Goal: Task Accomplishment & Management: Complete application form

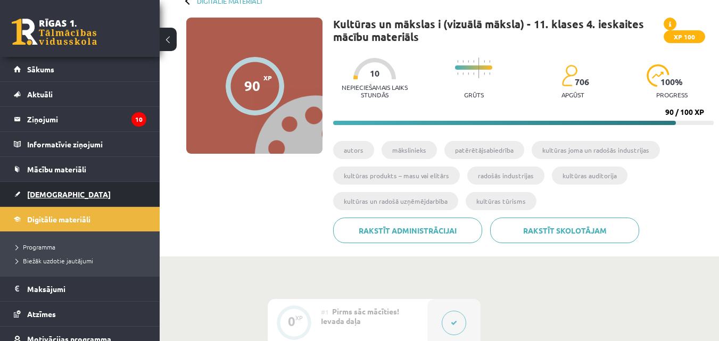
scroll to position [63, 0]
click at [85, 215] on span "Digitālie materiāli" at bounding box center [58, 220] width 63 height 10
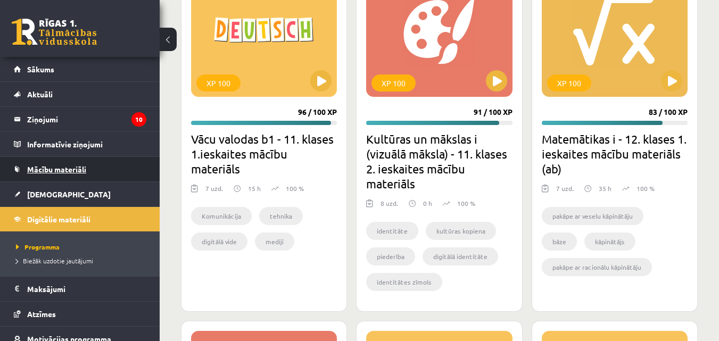
scroll to position [1047, 0]
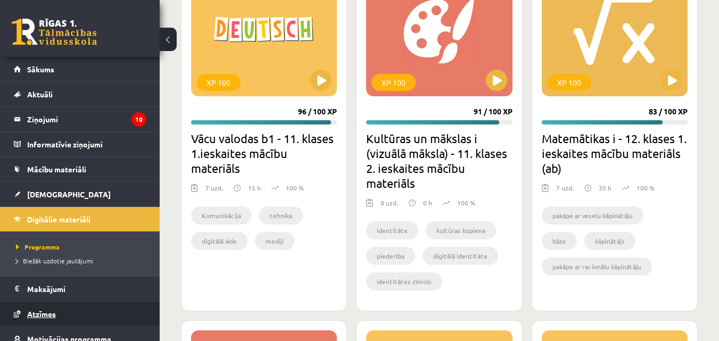
click at [50, 313] on span "Atzīmes" at bounding box center [41, 314] width 29 height 10
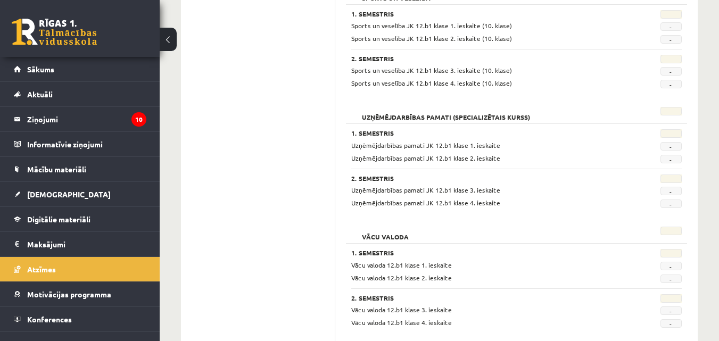
scroll to position [938, 0]
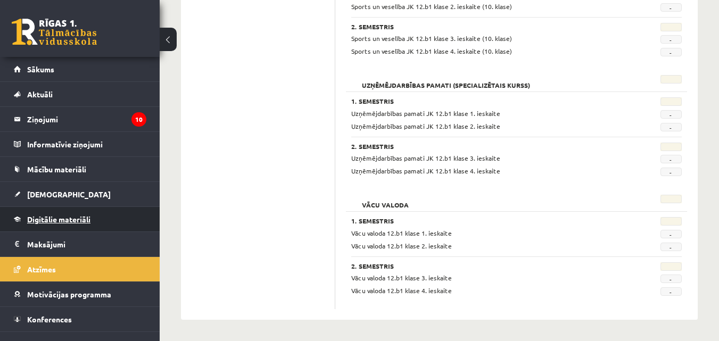
click at [77, 219] on span "Digitālie materiāli" at bounding box center [58, 220] width 63 height 10
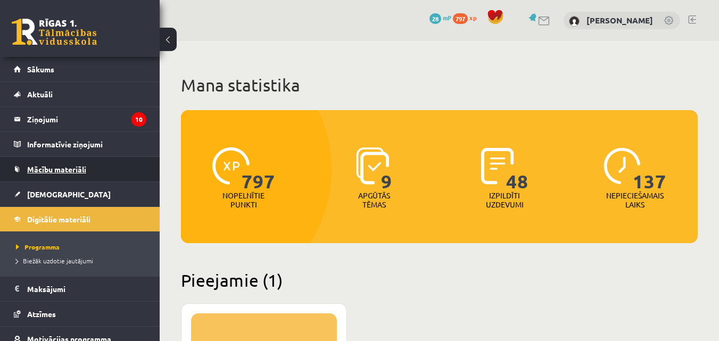
click at [48, 166] on span "Mācību materiāli" at bounding box center [56, 170] width 59 height 10
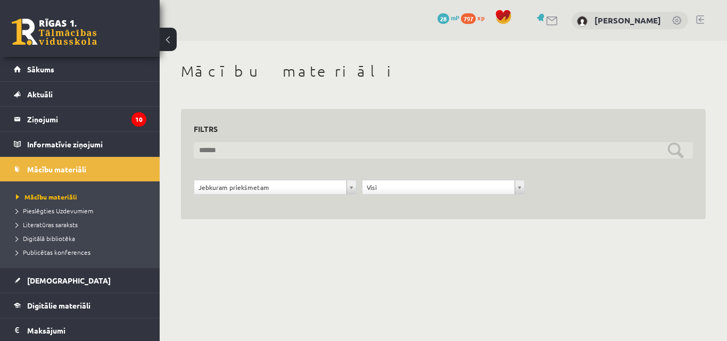
click at [298, 152] on input "text" at bounding box center [443, 150] width 499 height 17
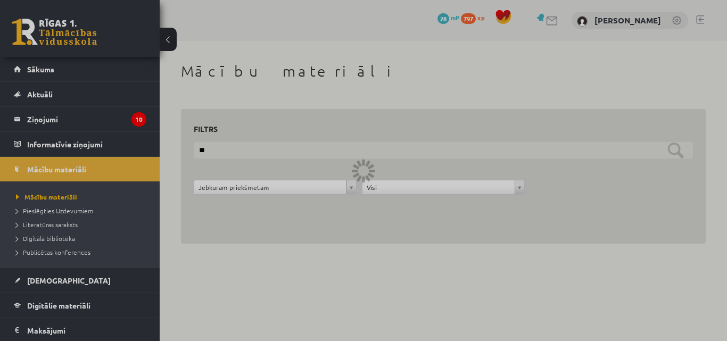
type input "*"
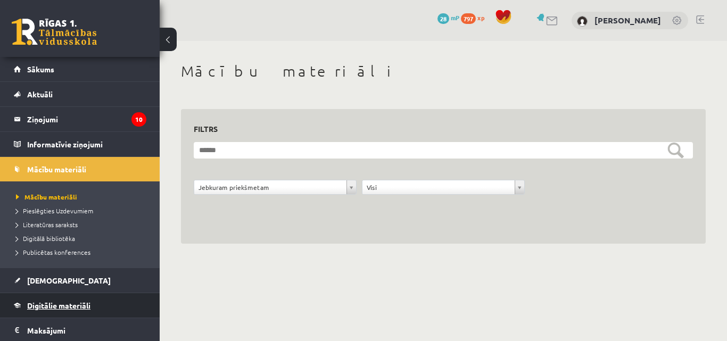
click at [64, 298] on link "Digitālie materiāli" at bounding box center [80, 305] width 133 height 24
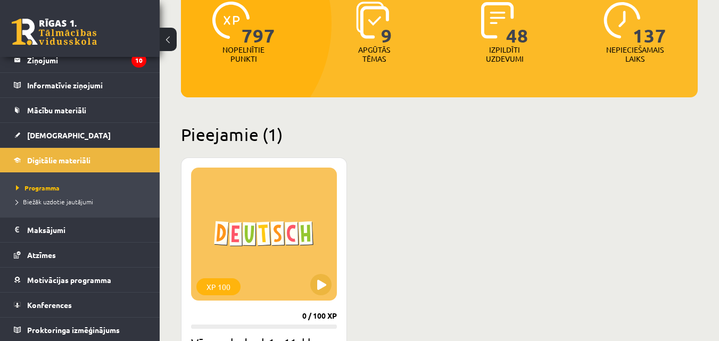
scroll to position [146, 0]
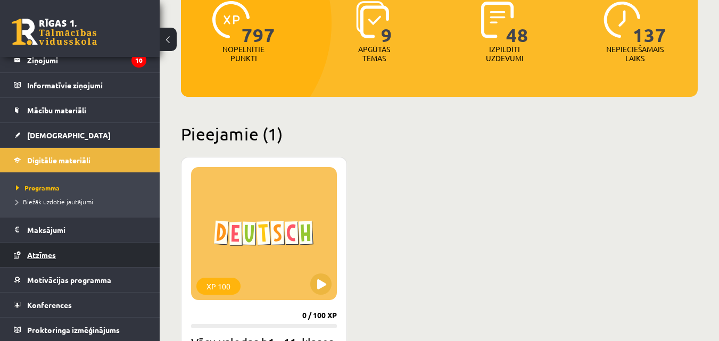
click at [42, 251] on span "Atzīmes" at bounding box center [41, 255] width 29 height 10
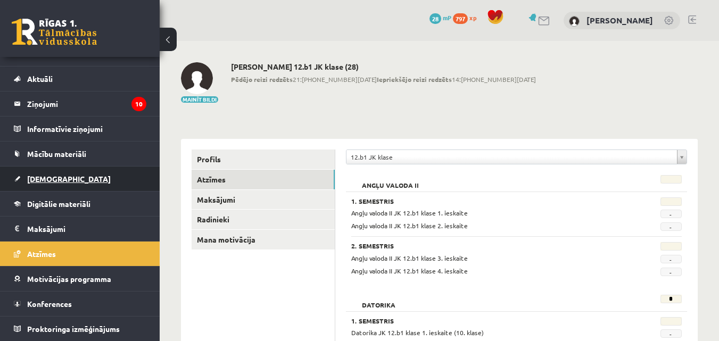
click at [50, 173] on link "[DEMOGRAPHIC_DATA]" at bounding box center [80, 179] width 133 height 24
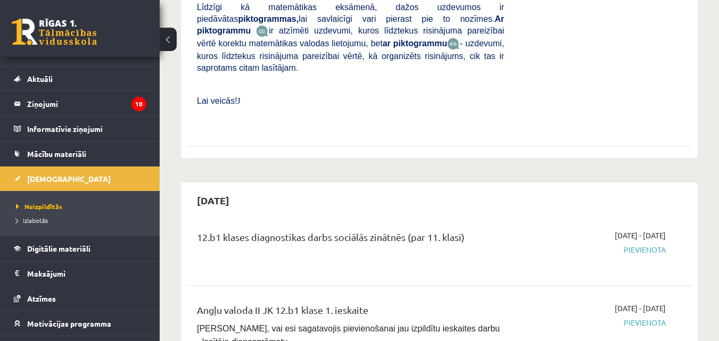
scroll to position [543, 0]
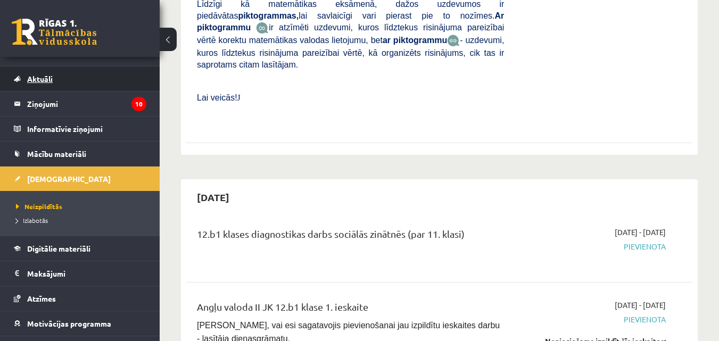
click at [47, 85] on link "Aktuāli" at bounding box center [80, 79] width 133 height 24
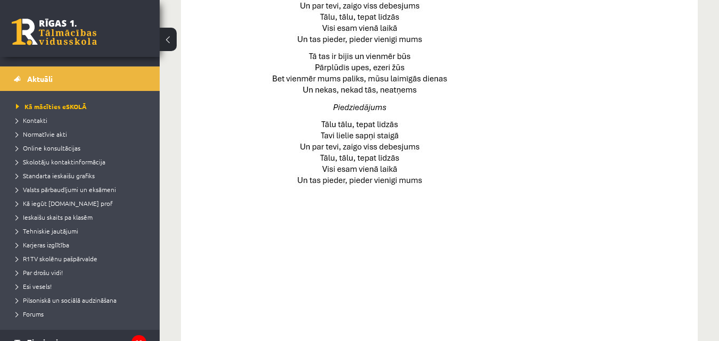
scroll to position [819, 0]
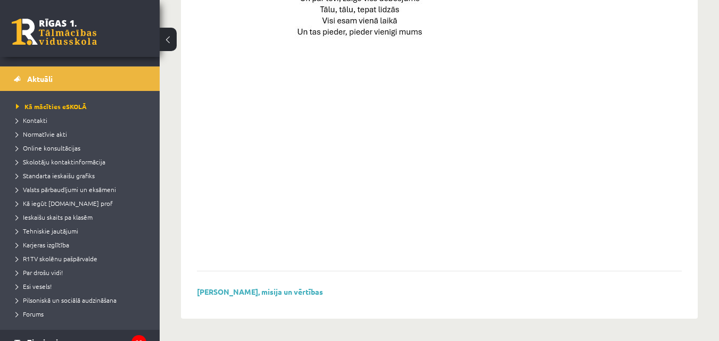
click at [76, 27] on link at bounding box center [54, 32] width 85 height 27
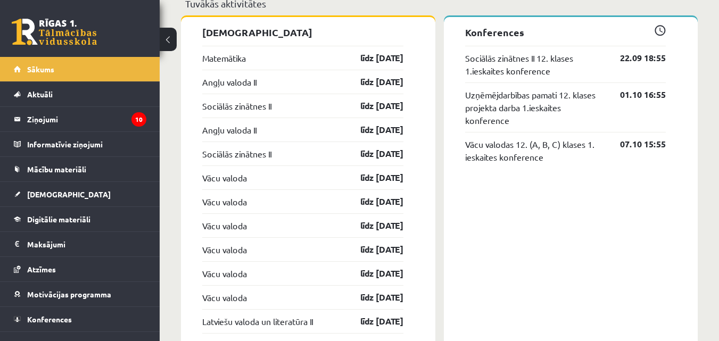
scroll to position [870, 0]
click at [386, 53] on link "līdz 15.09.25" at bounding box center [373, 57] width 62 height 13
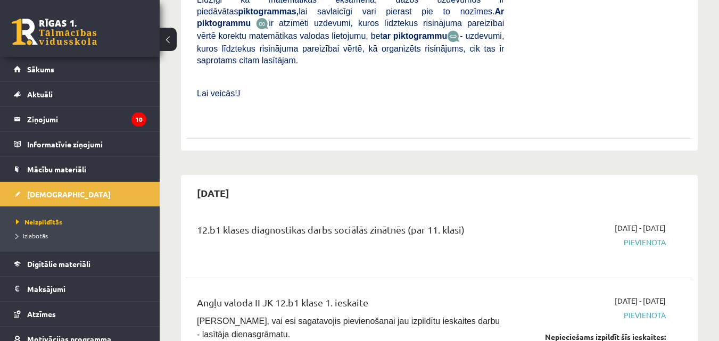
scroll to position [592, 0]
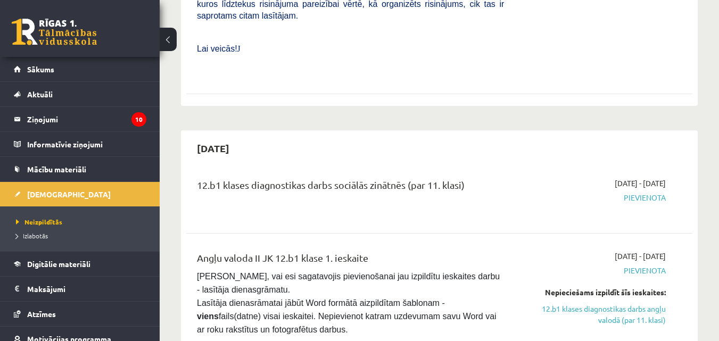
click at [55, 38] on link at bounding box center [54, 32] width 85 height 27
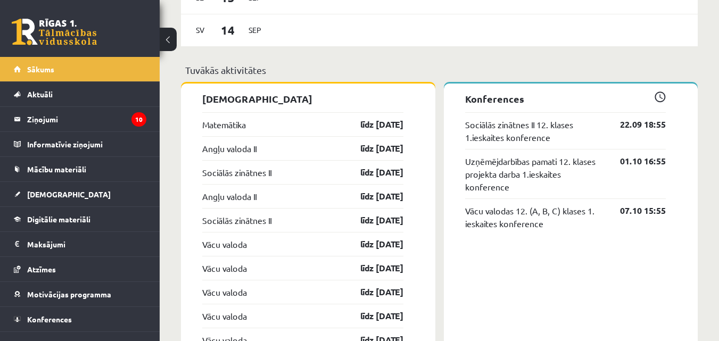
scroll to position [802, 0]
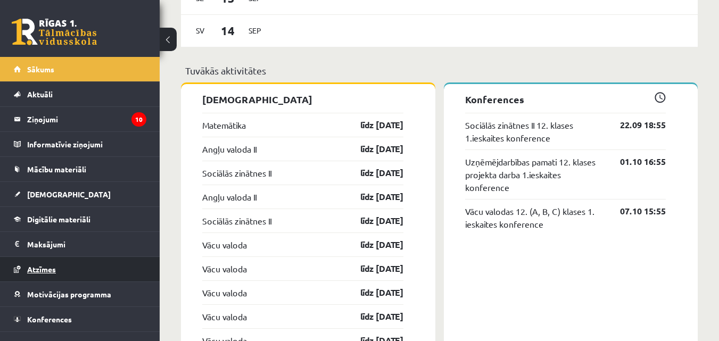
click at [50, 266] on span "Atzīmes" at bounding box center [41, 270] width 29 height 10
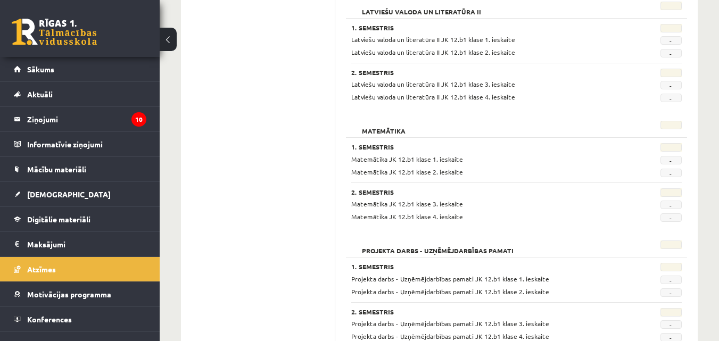
scroll to position [414, 0]
click at [95, 26] on link at bounding box center [54, 32] width 85 height 27
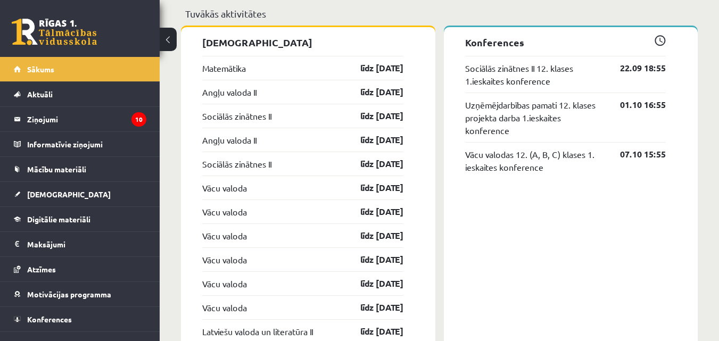
scroll to position [859, 0]
click at [368, 67] on link "līdz [DATE]" at bounding box center [373, 67] width 62 height 13
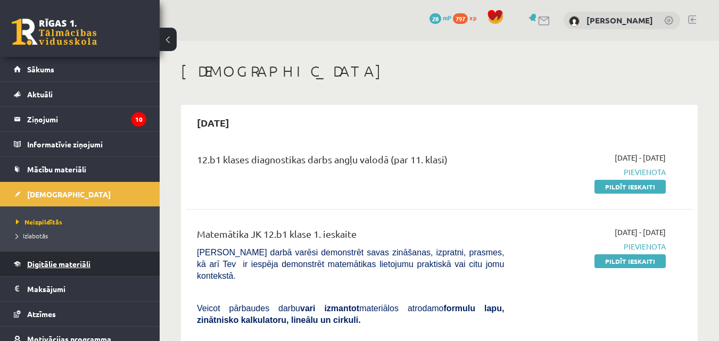
click at [48, 261] on span "Digitālie materiāli" at bounding box center [58, 264] width 63 height 10
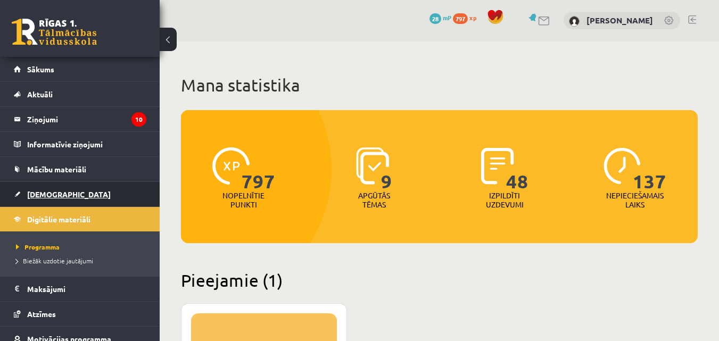
click at [63, 200] on link "[DEMOGRAPHIC_DATA]" at bounding box center [80, 194] width 133 height 24
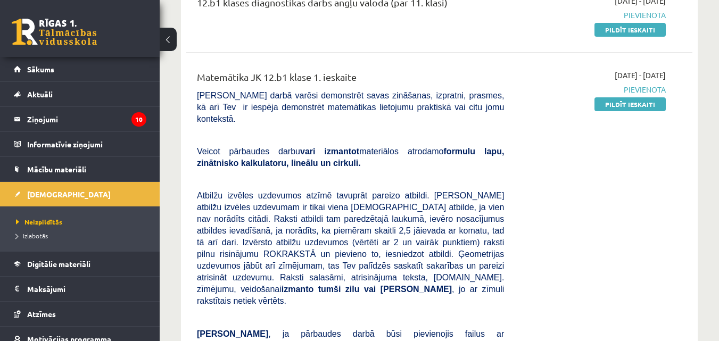
scroll to position [157, 0]
click at [441, 147] on b "formulu lapu, zinātnisko kalkulatoru, lineālu un cirkuli." at bounding box center [350, 157] width 307 height 21
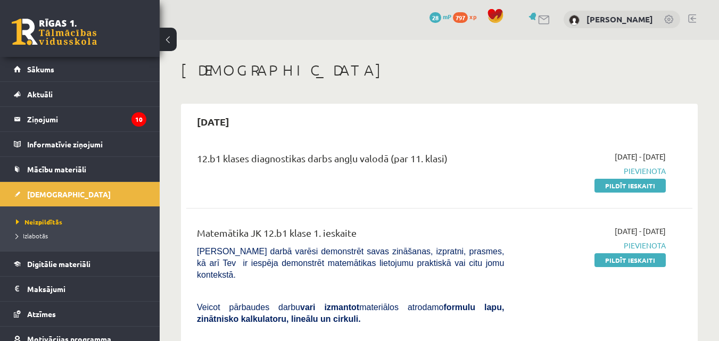
scroll to position [0, 0]
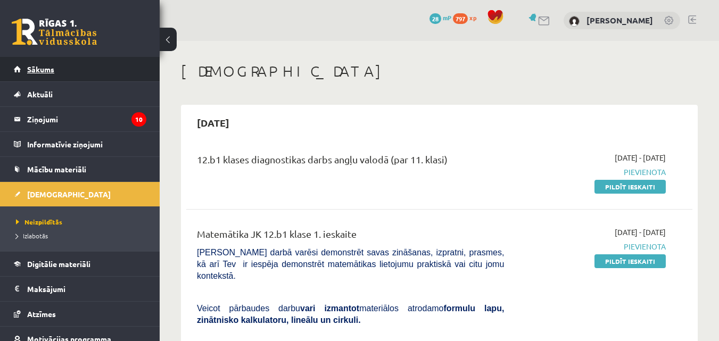
click at [45, 72] on span "Sākums" at bounding box center [40, 69] width 27 height 10
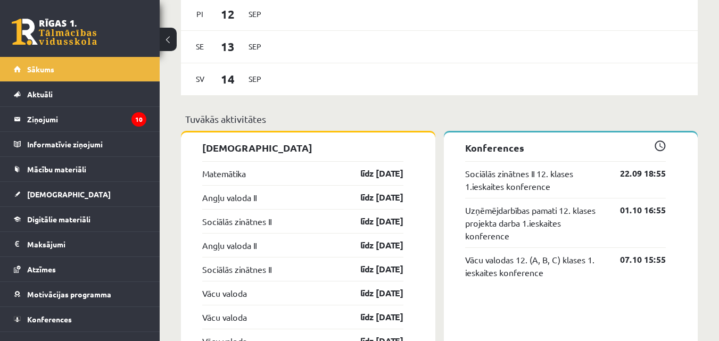
scroll to position [752, 0]
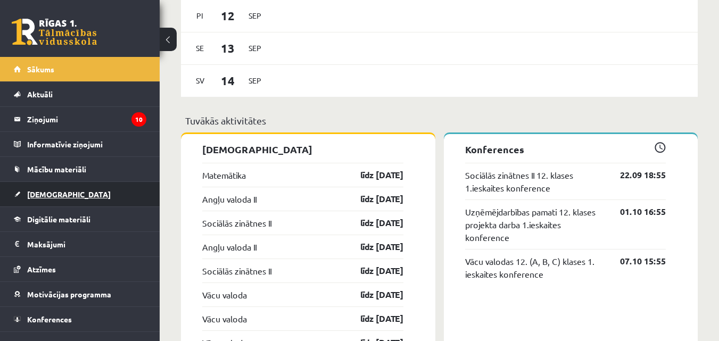
click at [44, 195] on span "[DEMOGRAPHIC_DATA]" at bounding box center [69, 195] width 84 height 10
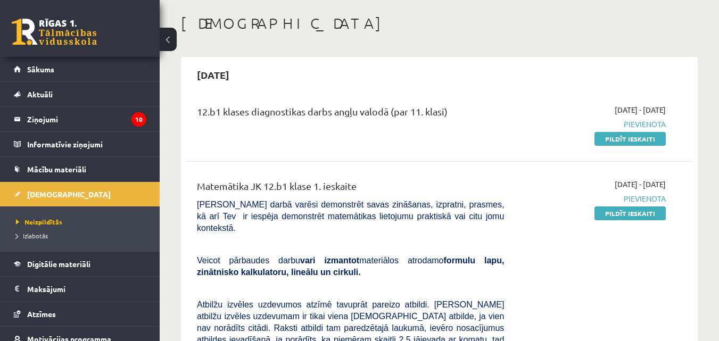
scroll to position [72, 0]
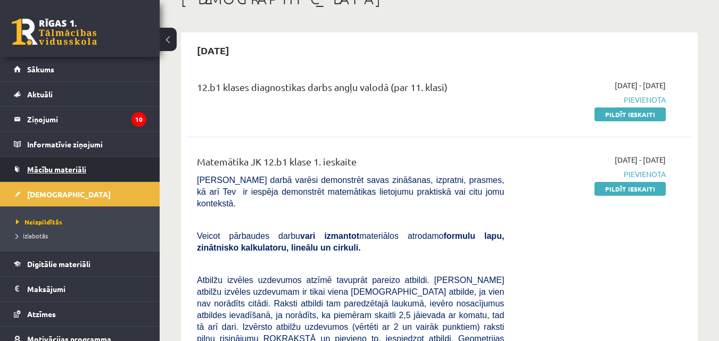
click at [90, 166] on link "Mācību materiāli" at bounding box center [80, 169] width 133 height 24
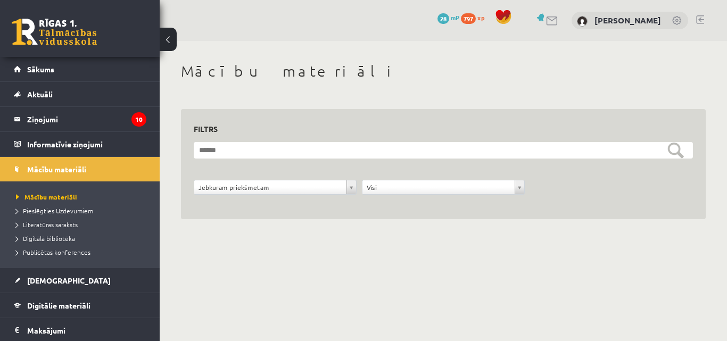
click at [63, 304] on span "Digitālie materiāli" at bounding box center [58, 306] width 63 height 10
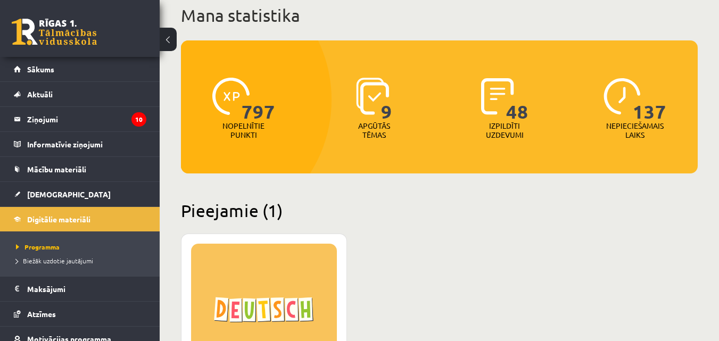
scroll to position [69, 0]
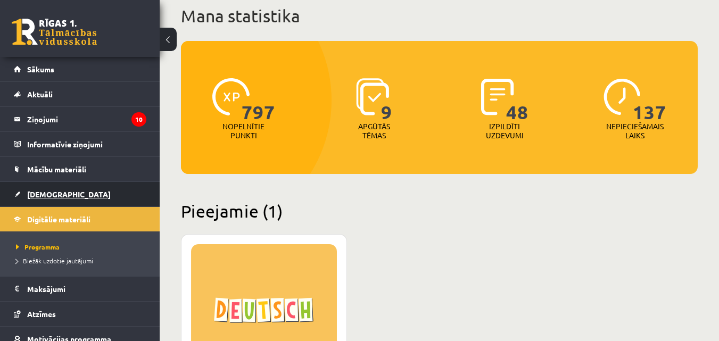
click at [50, 192] on span "[DEMOGRAPHIC_DATA]" at bounding box center [69, 195] width 84 height 10
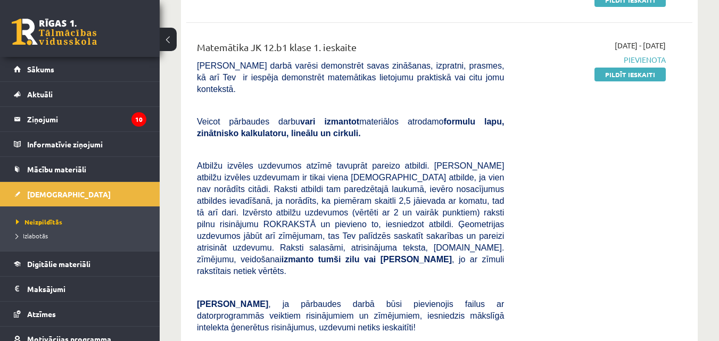
scroll to position [185, 0]
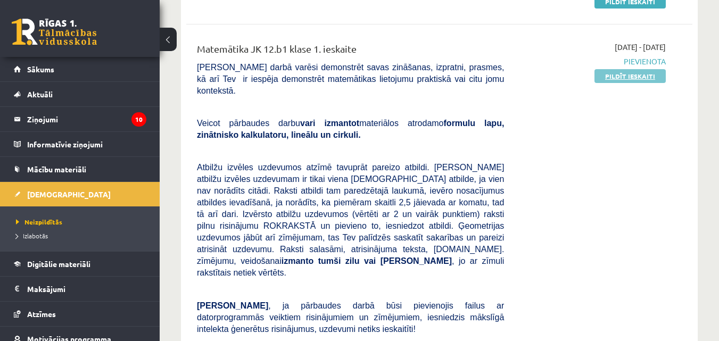
click at [647, 79] on link "Pildīt ieskaiti" at bounding box center [630, 76] width 71 height 14
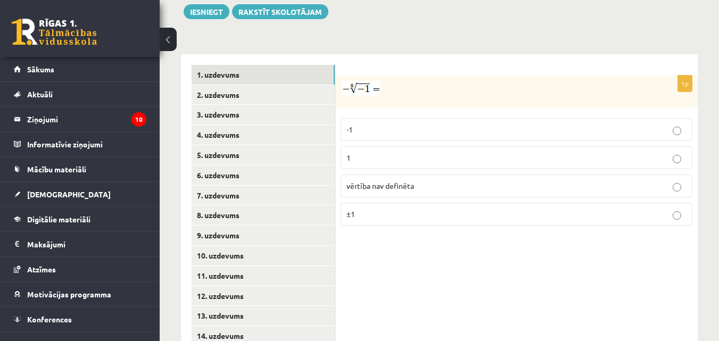
scroll to position [432, 0]
click at [389, 152] on p "1" at bounding box center [517, 157] width 340 height 11
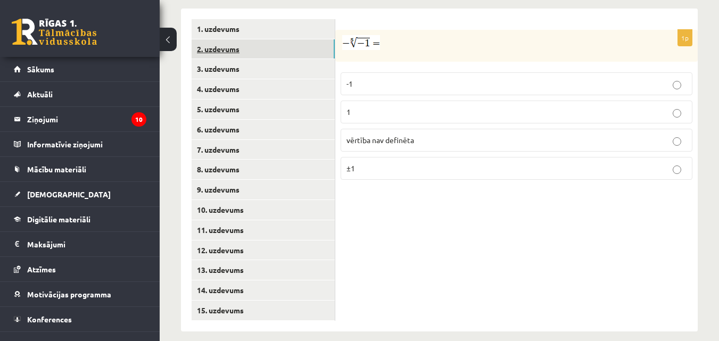
click at [230, 41] on link "2. uzdevums" at bounding box center [263, 49] width 143 height 20
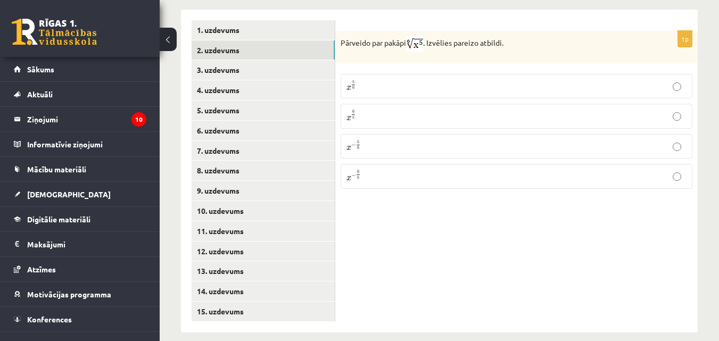
scroll to position [477, 0]
drag, startPoint x: 389, startPoint y: 83, endPoint x: 398, endPoint y: 85, distance: 9.8
click at [398, 85] on label "x 5 6 x 5 6" at bounding box center [517, 85] width 352 height 24
click at [417, 255] on div "1p Pārveido par pakāpi . Izvēlies pareizo atbildi. x 5 6 x 5 6 x 6 5 x 6 5 x − …" at bounding box center [516, 170] width 363 height 323
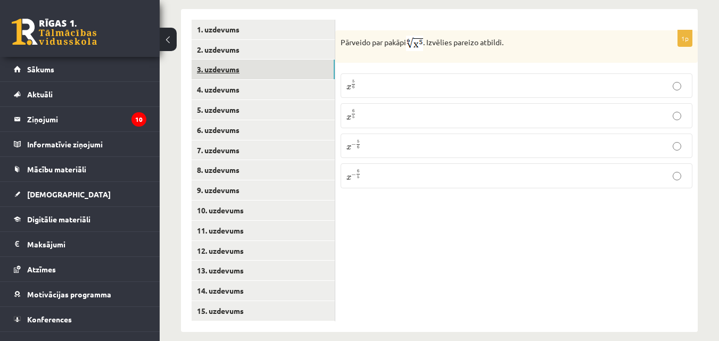
click at [229, 60] on link "3. uzdevums" at bounding box center [263, 70] width 143 height 20
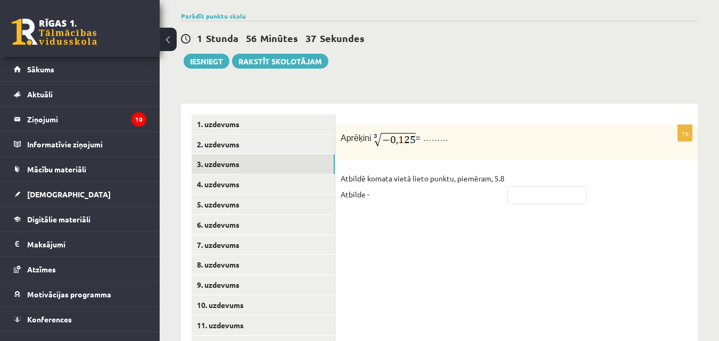
scroll to position [477, 0]
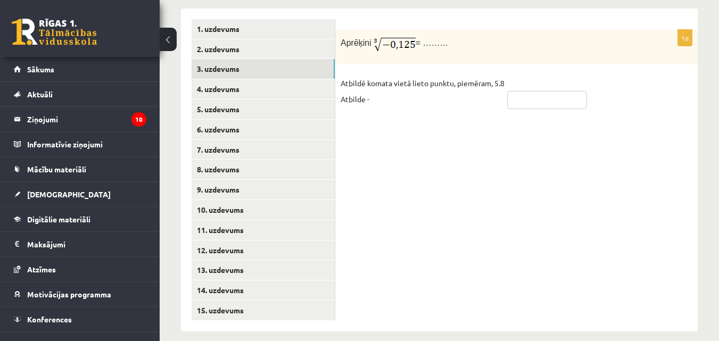
click at [534, 92] on input "text" at bounding box center [547, 100] width 80 height 18
type input "****"
click at [219, 79] on link "4. uzdevums" at bounding box center [263, 89] width 143 height 20
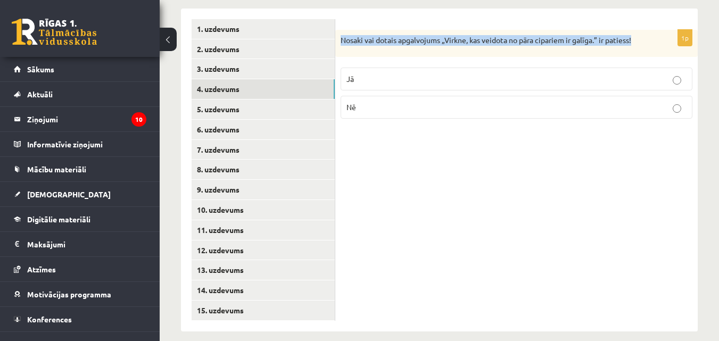
drag, startPoint x: 340, startPoint y: 26, endPoint x: 645, endPoint y: 36, distance: 305.3
click at [645, 36] on div "Nosaki vai dotais apgalvojums „Virkne, kas veidota no pāra cipariem ir galīga.”…" at bounding box center [516, 44] width 363 height 28
copy p "Nosaki vai dotais apgalvojums „Virkne, kas veidota no pāra cipariem ir galīga.”…"
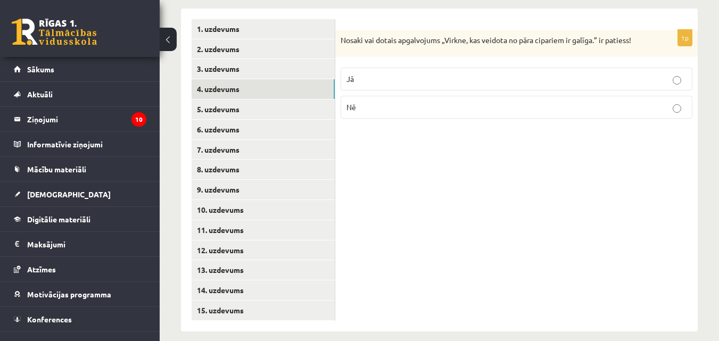
click at [431, 167] on div "1p Nosaki vai dotais apgalvojums „Virkne, kas veidota no pāra cipariem ir galīg…" at bounding box center [516, 170] width 363 height 323
click at [447, 75] on label "Jā" at bounding box center [517, 79] width 352 height 23
click at [239, 100] on link "5. uzdevums" at bounding box center [263, 110] width 143 height 20
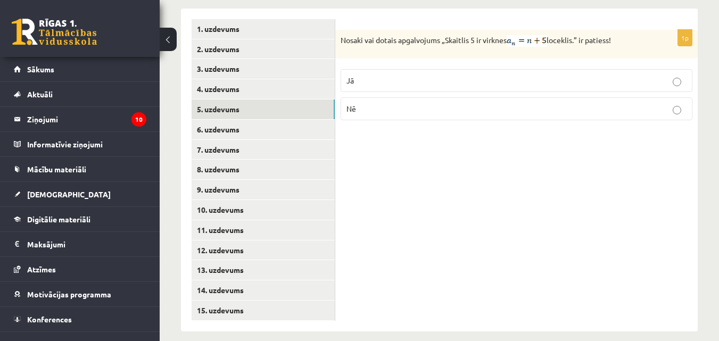
drag, startPoint x: 339, startPoint y: 29, endPoint x: 619, endPoint y: 35, distance: 280.2
click at [619, 35] on div "Nosaki vai dotais apgalvojums „Skaitlis 5 ir virknes loceklis.” ir patiess!" at bounding box center [516, 44] width 363 height 29
copy p "Nosaki vai dotais apgalvojums „Skaitlis 5 ir virknes loceklis.” ir patiess!"
click at [401, 178] on div "1p Nosaki vai dotais apgalvojums „Skaitlis 5 ir virknes loceklis.” ir patiess! …" at bounding box center [516, 170] width 363 height 323
click at [450, 103] on p "Nē" at bounding box center [517, 108] width 340 height 11
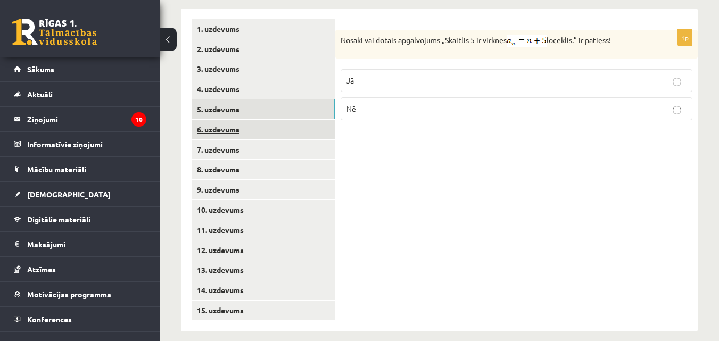
click at [230, 120] on link "6. uzdevums" at bounding box center [263, 130] width 143 height 20
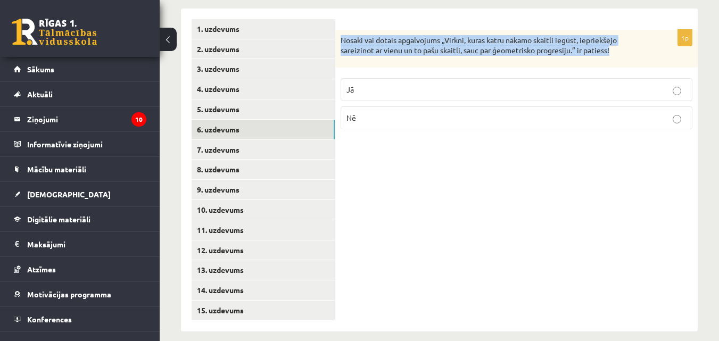
drag, startPoint x: 341, startPoint y: 27, endPoint x: 620, endPoint y: 46, distance: 279.6
click at [620, 46] on div "Nosaki vai dotais apgalvojums „Virkni, kuras katru nākamo skaitli iegūst, iepri…" at bounding box center [516, 49] width 363 height 38
copy p "Nosaki vai dotais apgalvojums „Virkni, kuras katru nākamo skaitli iegūst, iepri…"
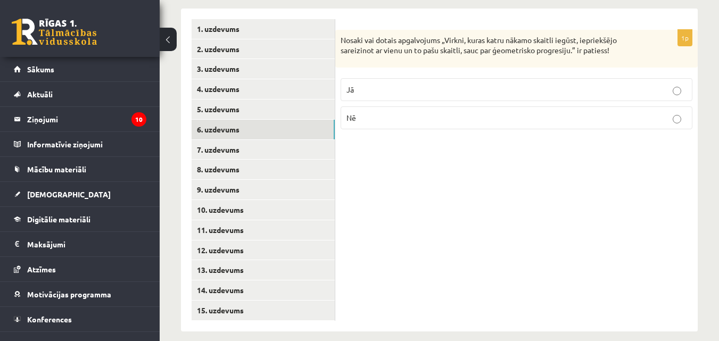
click at [399, 84] on p "Jā" at bounding box center [517, 89] width 340 height 11
click at [242, 140] on link "7. uzdevums" at bounding box center [263, 150] width 143 height 20
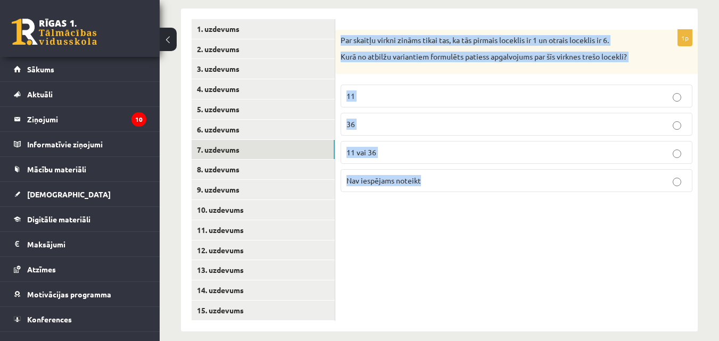
drag, startPoint x: 342, startPoint y: 26, endPoint x: 629, endPoint y: 206, distance: 338.5
click at [629, 206] on div "1p Par skaitļu virkni zināms tikai tas, ka tās pirmais loceklis ir 1 un otrais …" at bounding box center [516, 170] width 363 height 323
copy div "Par skaitļu virkni zināms tikai tas, ka tās pirmais loceklis ir 1 un otrais loc…"
click at [395, 211] on div "1p Par skaitļu virkni zināms tikai tas, ka tās pirmais loceklis ir 1 un otrais …" at bounding box center [516, 170] width 363 height 323
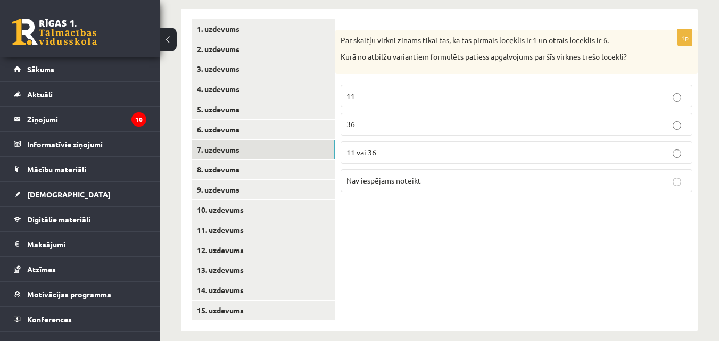
click at [411, 176] on span "Nav iespējams noteikt" at bounding box center [384, 181] width 75 height 10
click at [237, 160] on link "8. uzdevums" at bounding box center [263, 170] width 143 height 20
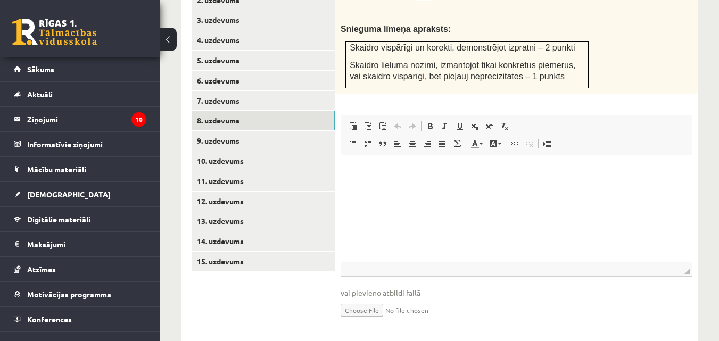
scroll to position [542, 0]
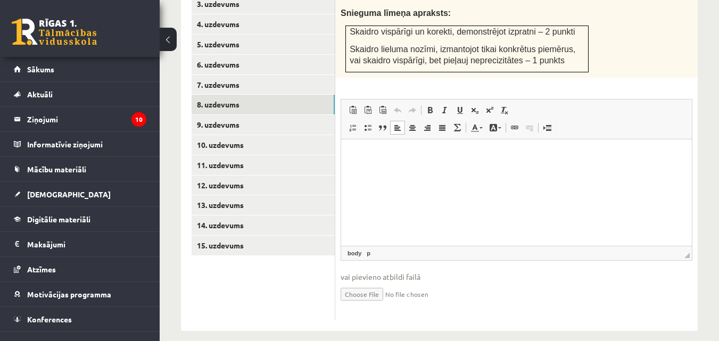
click at [436, 165] on html at bounding box center [516, 156] width 351 height 32
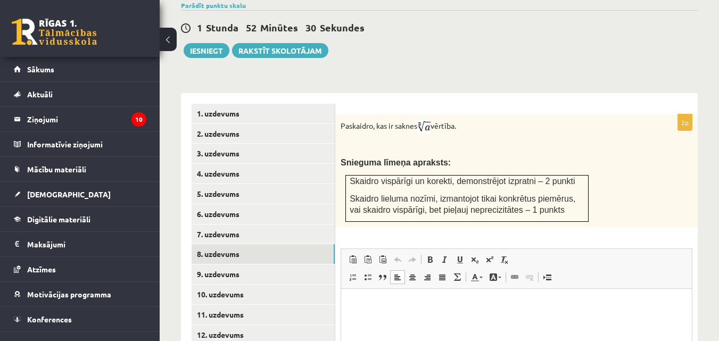
scroll to position [392, 0]
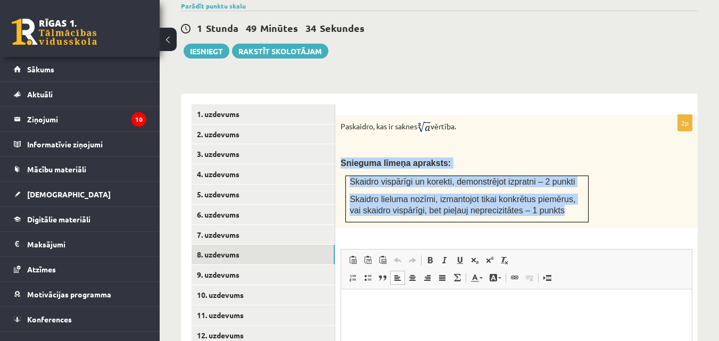
drag, startPoint x: 342, startPoint y: 145, endPoint x: 548, endPoint y: 201, distance: 213.5
click at [548, 201] on div "Paskaidro, kas ir saknes vērtība. Snieguma līmeņa apraksts: Skaidro vispārīgi u…" at bounding box center [516, 171] width 363 height 113
copy div "Snieguma līmeņa apraksts: Skaidro vispārīgi un korekti, demonstrējot izpratni –…"
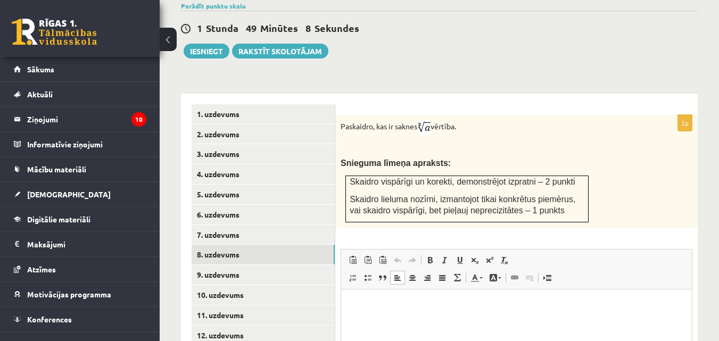
click at [686, 132] on div "Paskaidro, kas ir saknes vērtība. Snieguma līmeņa apraksts: Skaidro vispārīgi u…" at bounding box center [516, 171] width 363 height 113
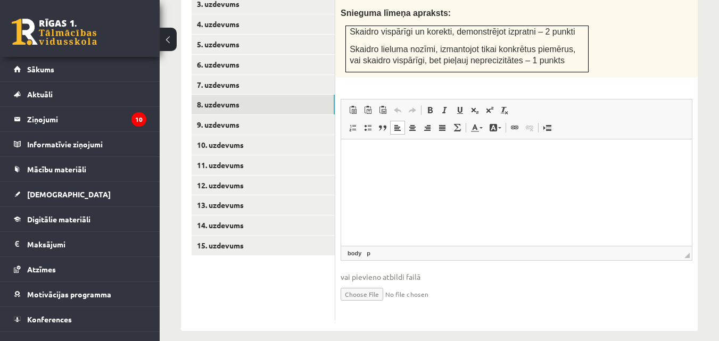
scroll to position [542, 0]
click at [354, 283] on input "file" at bounding box center [517, 294] width 352 height 22
type input "**********"
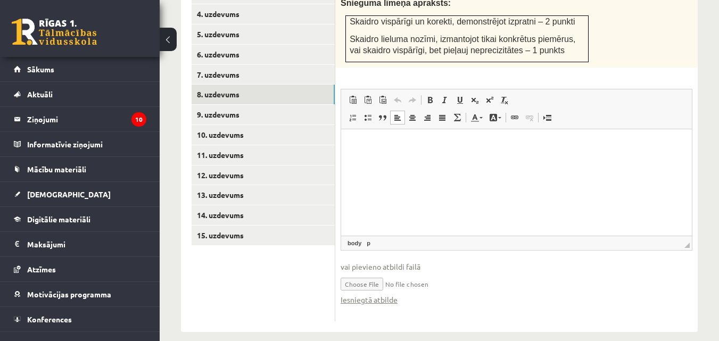
scroll to position [553, 0]
click at [378, 293] on link "Iesniegtā atbilde" at bounding box center [369, 298] width 57 height 11
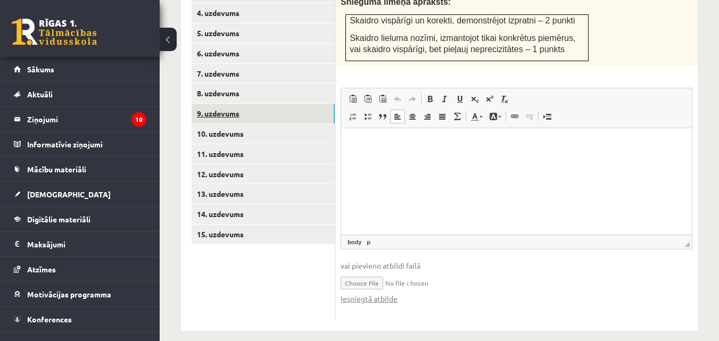
click at [226, 104] on link "9. uzdevums" at bounding box center [263, 114] width 143 height 20
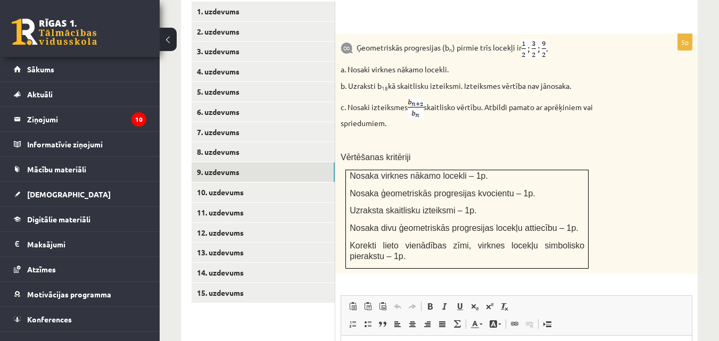
scroll to position [495, 0]
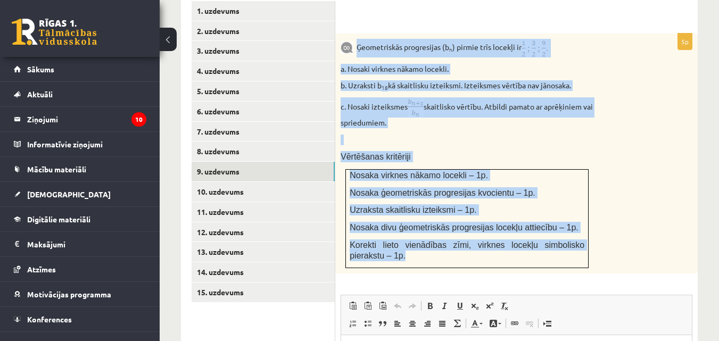
drag, startPoint x: 357, startPoint y: 32, endPoint x: 518, endPoint y: 253, distance: 273.6
click at [518, 253] on div "Ģeometriskās progresijas (b n ) pirmie trīs locekļi ir a. Nosaki virknes nākamo…" at bounding box center [516, 154] width 363 height 240
copy div "Ģeometriskās progresijas (b n ) pirmie trīs locekļi ir a. Nosaki virknes nākamo…"
click at [689, 112] on div "Ģeometriskās progresijas (b n ) pirmie trīs locekļi ir a. Nosaki virknes nākamo…" at bounding box center [516, 154] width 363 height 240
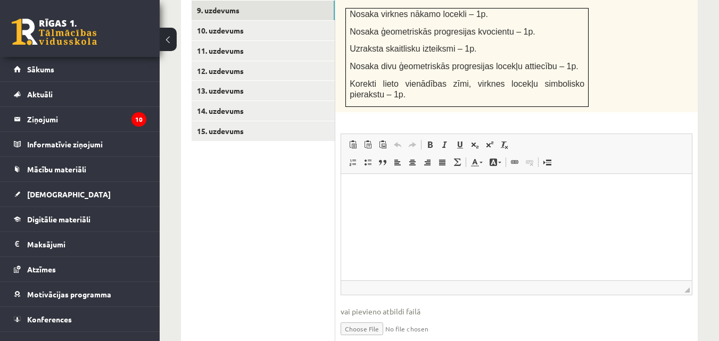
scroll to position [691, 0]
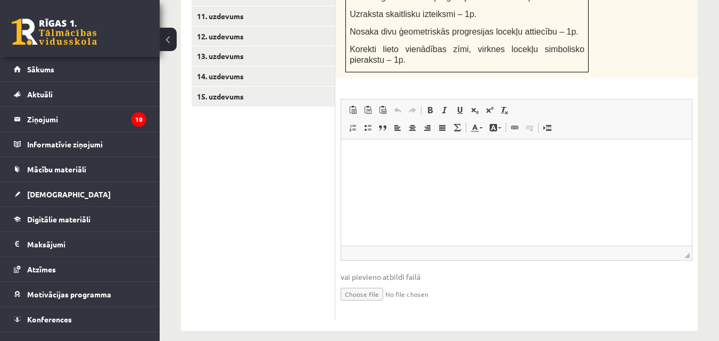
click at [353, 283] on input "file" at bounding box center [517, 294] width 352 height 22
type input "**********"
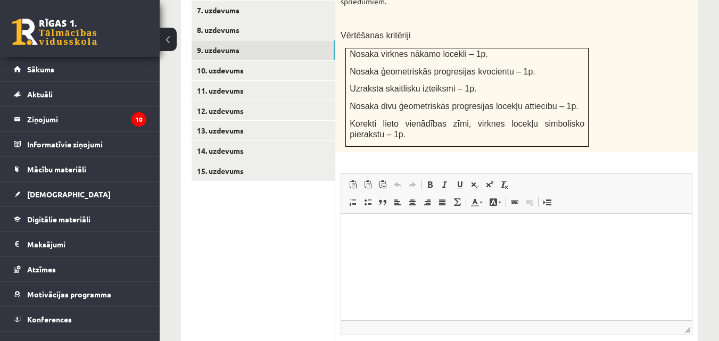
scroll to position [610, 0]
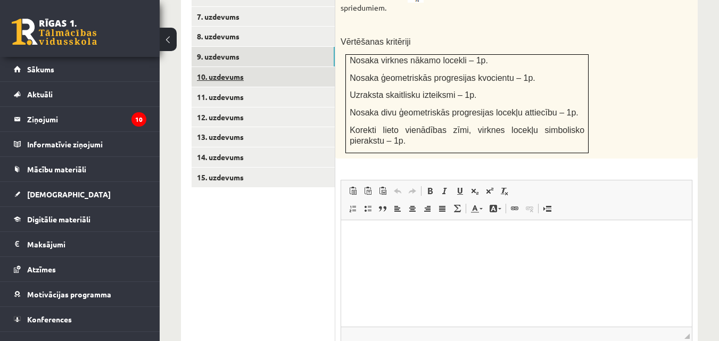
click at [235, 67] on link "10. uzdevums" at bounding box center [263, 77] width 143 height 20
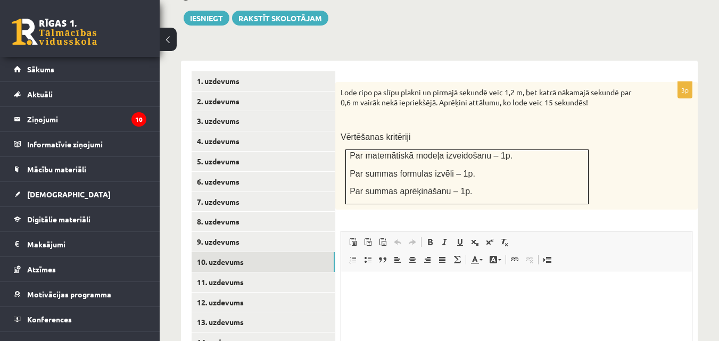
scroll to position [424, 0]
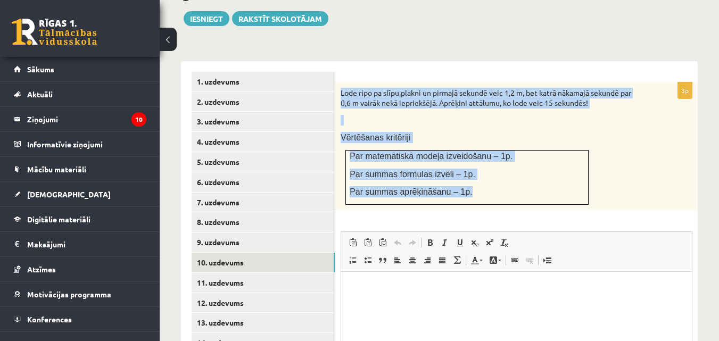
drag, startPoint x: 341, startPoint y: 81, endPoint x: 518, endPoint y: 181, distance: 203.2
click at [518, 181] on div "Lode ripo pa slīpu plakni un pirmajā sekundē veic 1,2 m, bet katrā nākamajā sek…" at bounding box center [516, 147] width 363 height 128
copy div "Lode ripo pa slīpu plakni un pirmajā sekundē veic 1,2 m, bet katrā nākamajā sek…"
click at [650, 178] on div "Lode ripo pa slīpu plakni un pirmajā sekundē veic 1,2 m, bet katrā nākamajā sek…" at bounding box center [516, 147] width 363 height 128
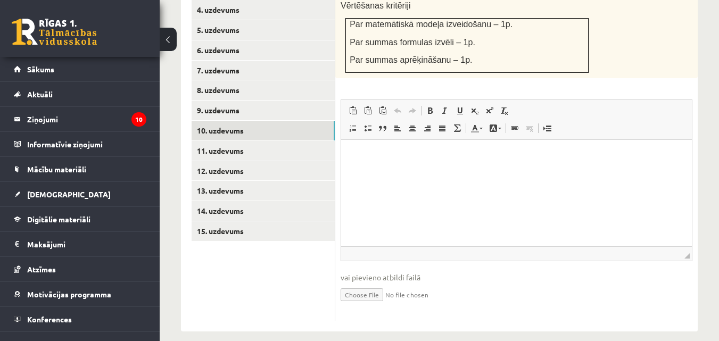
scroll to position [557, 0]
click at [359, 283] on input "file" at bounding box center [517, 294] width 352 height 22
type input "**********"
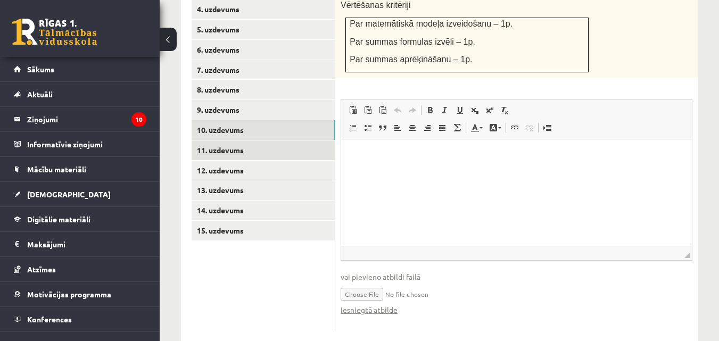
click at [234, 141] on link "11. uzdevums" at bounding box center [263, 151] width 143 height 20
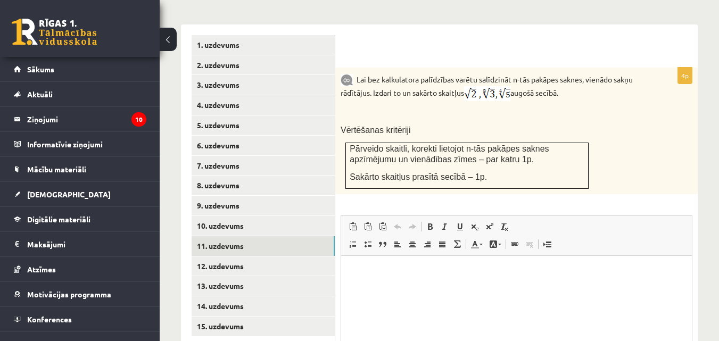
scroll to position [460, 0]
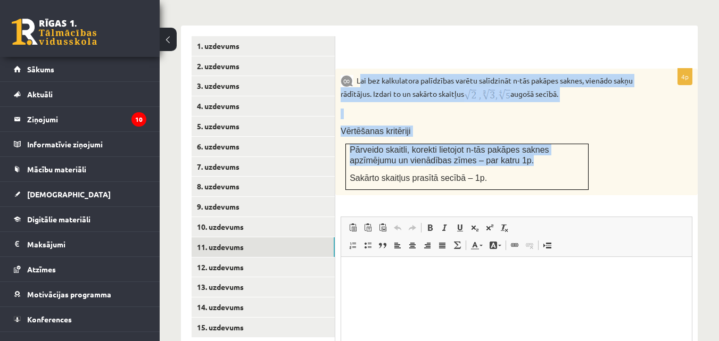
drag, startPoint x: 361, startPoint y: 63, endPoint x: 474, endPoint y: 146, distance: 140.2
click at [474, 146] on div "Lai bez kalkulatora palīdzības varētu salīdzināt n-tās pakāpes saknes, vienādo …" at bounding box center [516, 132] width 363 height 127
drag, startPoint x: 355, startPoint y: 70, endPoint x: 502, endPoint y: 161, distance: 172.9
click at [502, 161] on div "Lai bez kalkulatora palīdzības varētu salīdzināt n-tās pakāpes saknes, vienādo …" at bounding box center [516, 132] width 363 height 127
copy div "Lai bez kalkulatora palīdzības varētu salīdzināt n-tās pakāpes saknes, vienādo …"
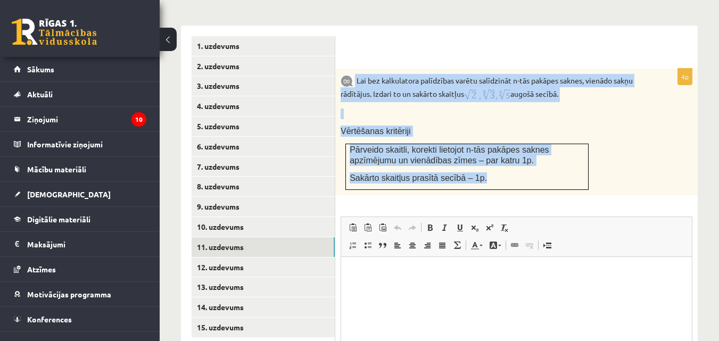
click at [706, 140] on div "Matemātika JK 12.b1 klase 1. ieskaite , Anna Grabčaka (12.b1 JK klase) Pārbaude…" at bounding box center [440, 25] width 560 height 889
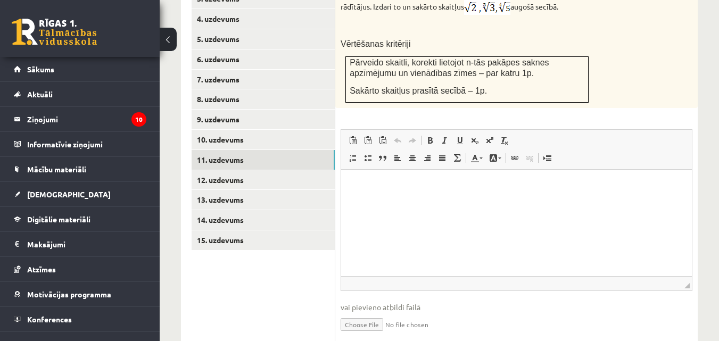
scroll to position [578, 0]
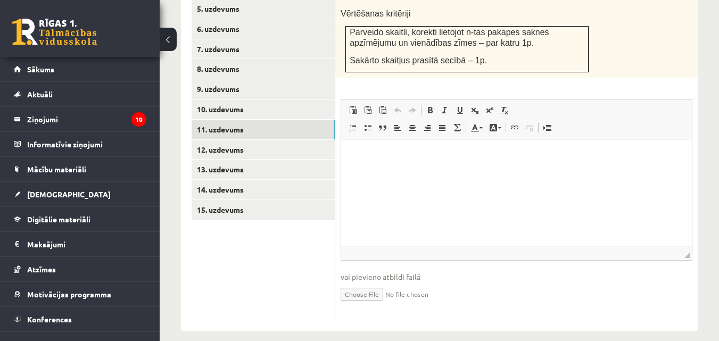
click at [373, 283] on input "file" at bounding box center [517, 294] width 352 height 22
type input "**********"
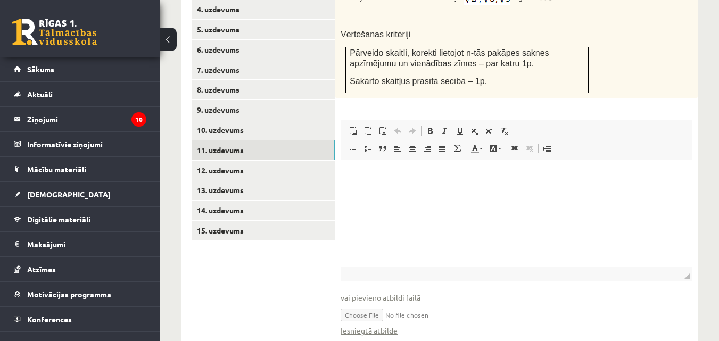
scroll to position [588, 0]
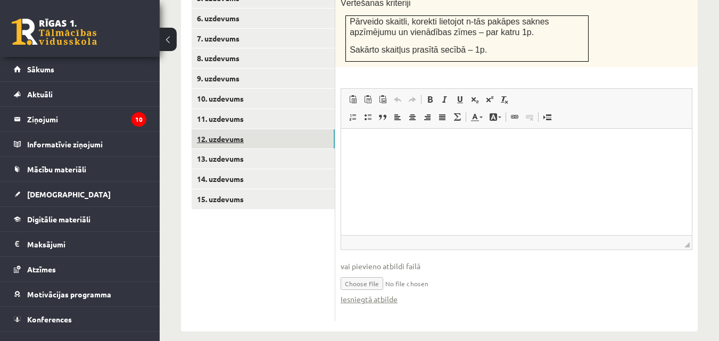
click at [220, 129] on link "12. uzdevums" at bounding box center [263, 139] width 143 height 20
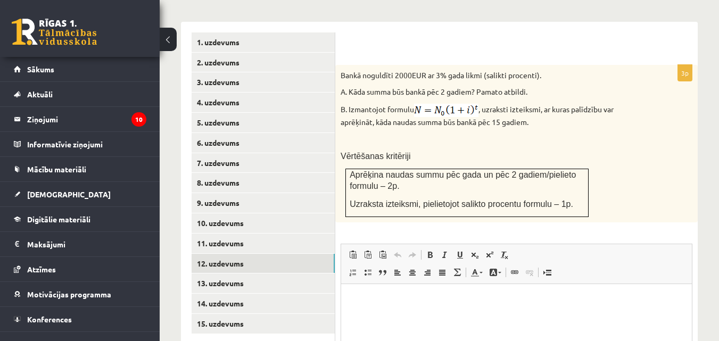
scroll to position [463, 0]
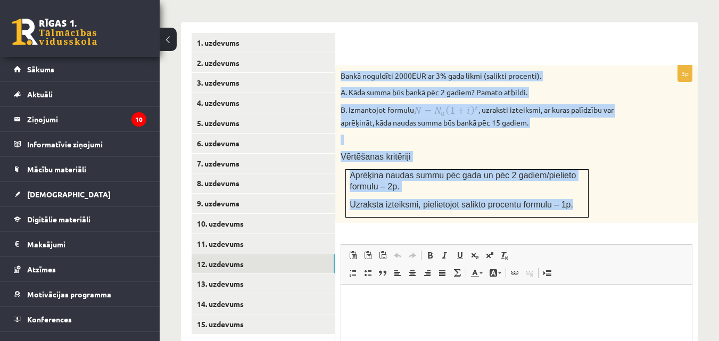
drag, startPoint x: 341, startPoint y: 61, endPoint x: 585, endPoint y: 201, distance: 280.5
click at [585, 201] on div "Bankā noguldīti 2000EUR ar 3% gada likmi (salikti procenti). A. Kāda summa būs …" at bounding box center [516, 144] width 363 height 158
copy div "Bankā noguldīti 2000EUR ar 3% gada likmi (salikti procenti). A. Kāda summa būs …"
click at [633, 167] on div "Bankā noguldīti 2000EUR ar 3% gada likmi (salikti procenti). A. Kāda summa būs …" at bounding box center [516, 144] width 363 height 158
click at [705, 138] on div "Matemātika JK 12.b1 klase 1. ieskaite , Anna Grabčaka (12.b1 JK klase) Pārbaude…" at bounding box center [440, 38] width 560 height 920
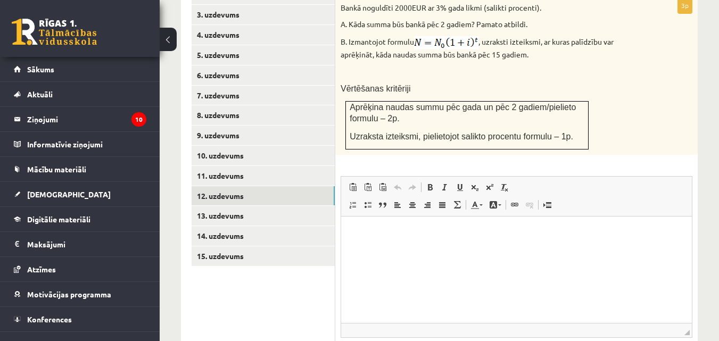
scroll to position [609, 0]
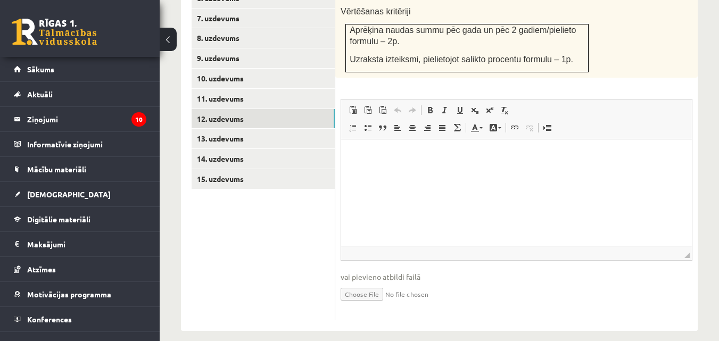
click at [375, 283] on input "file" at bounding box center [517, 294] width 352 height 22
type input "**********"
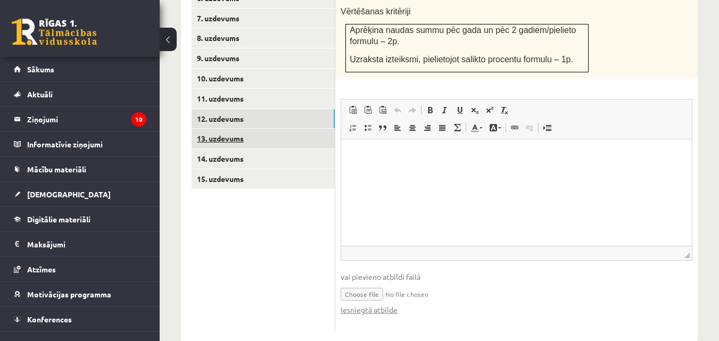
click at [218, 129] on link "13. uzdevums" at bounding box center [263, 139] width 143 height 20
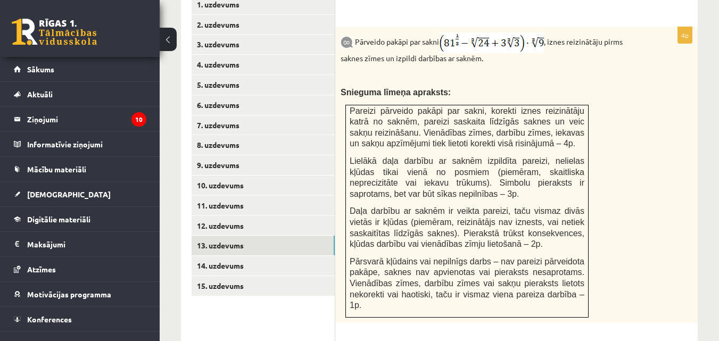
scroll to position [501, 0]
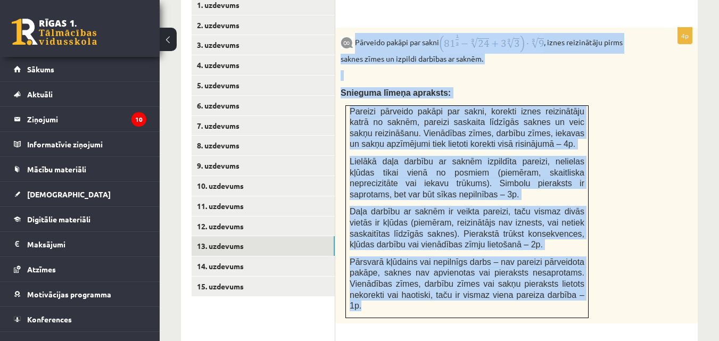
drag, startPoint x: 356, startPoint y: 30, endPoint x: 579, endPoint y: 290, distance: 341.7
click at [579, 290] on div "Pārveido pakāpi par sakni , iznes reizinātāju pirms saknes zīmes un izpildi dar…" at bounding box center [516, 176] width 363 height 296
copy div "Pārveido pakāpi par sakni , iznes reizinātāju pirms saknes zīmes un izpildi dar…"
click at [653, 174] on div "Pārveido pakāpi par sakni , iznes reizinātāju pirms saknes zīmes un izpildi dar…" at bounding box center [516, 176] width 363 height 296
click at [693, 99] on div "Pārveido pakāpi par sakni , iznes reizinātāju pirms saknes zīmes un izpildi dar…" at bounding box center [516, 176] width 363 height 296
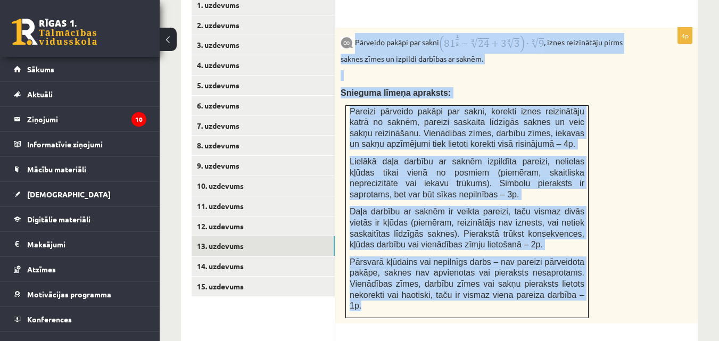
click at [695, 102] on div "Pārveido pakāpi par sakni , iznes reizinātāju pirms saknes zīmes un izpildi dar…" at bounding box center [516, 176] width 363 height 296
click at [700, 101] on div "Matemātika JK 12.b1 klase 1. ieskaite , Anna Grabčaka (12.b1 JK klase) Pārbaude…" at bounding box center [440, 69] width 560 height 1059
click at [701, 101] on div "Matemātika JK 12.b1 klase 1. ieskaite , Anna Grabčaka (12.b1 JK klase) Pārbaude…" at bounding box center [440, 69] width 560 height 1059
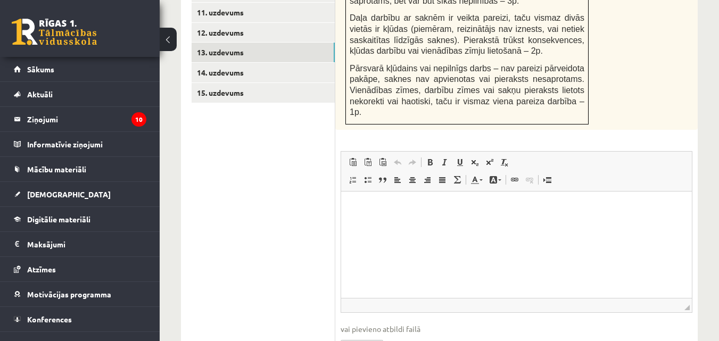
scroll to position [736, 0]
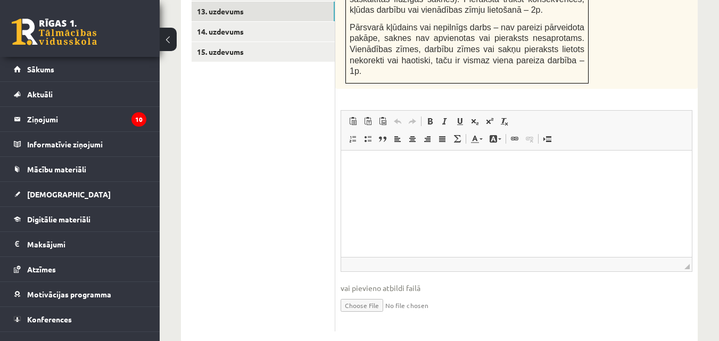
click at [351, 294] on input "file" at bounding box center [517, 305] width 352 height 22
type input "**********"
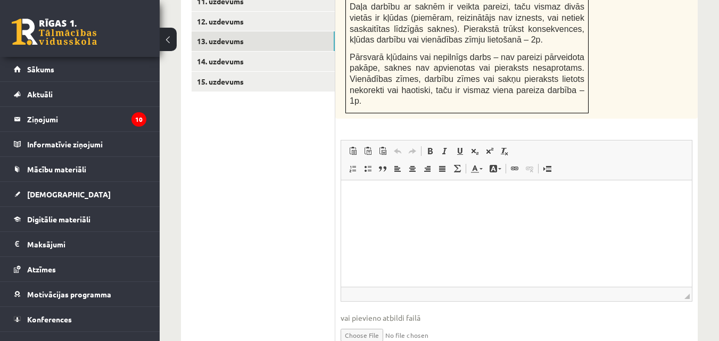
scroll to position [705, 0]
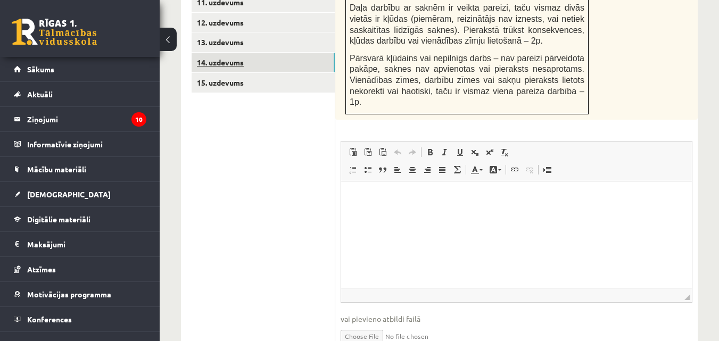
click at [235, 53] on link "14. uzdevums" at bounding box center [263, 63] width 143 height 20
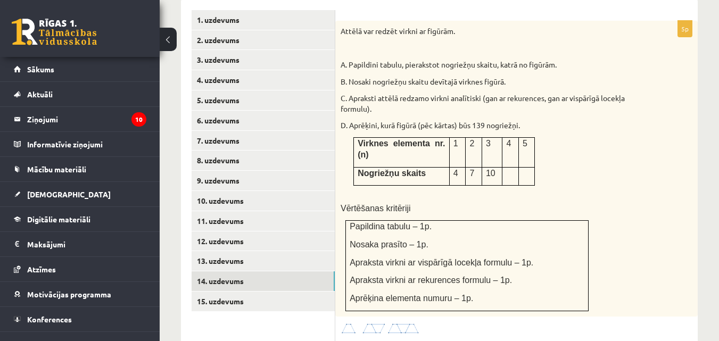
scroll to position [472, 0]
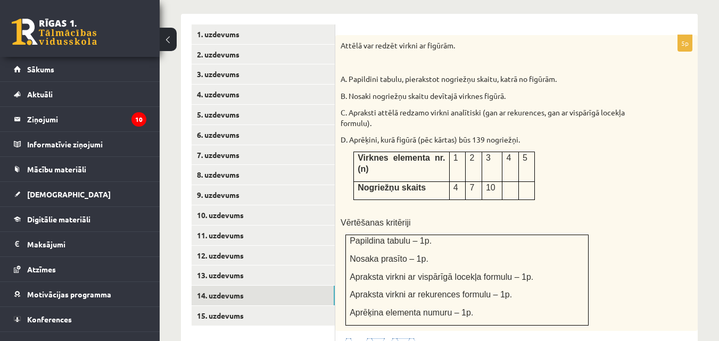
click at [513, 182] on p at bounding box center [511, 187] width 8 height 11
click at [509, 182] on p at bounding box center [511, 187] width 8 height 11
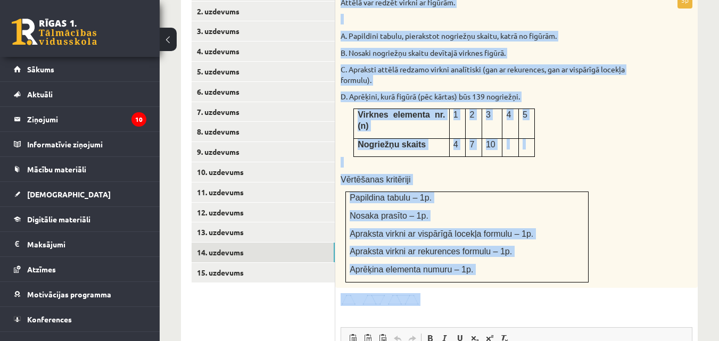
scroll to position [550, 0]
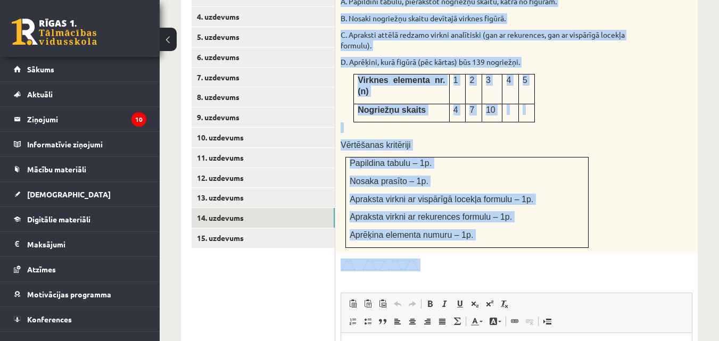
drag, startPoint x: 341, startPoint y: 48, endPoint x: 546, endPoint y: 245, distance: 284.3
click at [546, 245] on div "5p Attēlā var redzēt virkni ar figūrām. A. Papildini tabulu, pierakstot nogriež…" at bounding box center [516, 235] width 363 height 557
click at [661, 180] on div "Attēlā var redzēt virkni ar figūrām. A. Papildini tabulu, pierakstot nogriežņu …" at bounding box center [516, 105] width 363 height 296
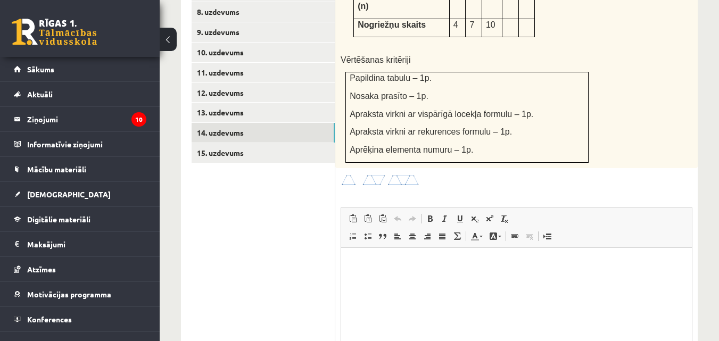
scroll to position [732, 0]
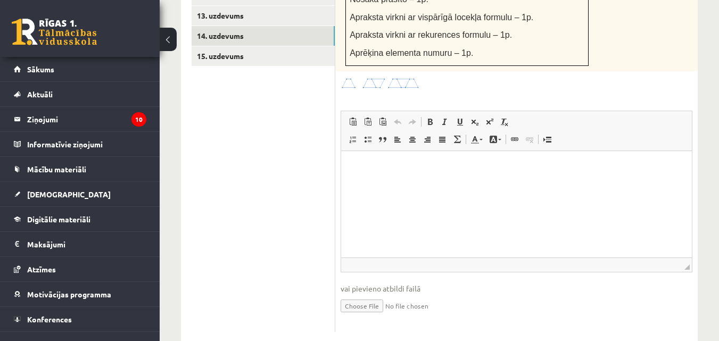
click at [360, 294] on input "file" at bounding box center [517, 305] width 352 height 22
type input "**********"
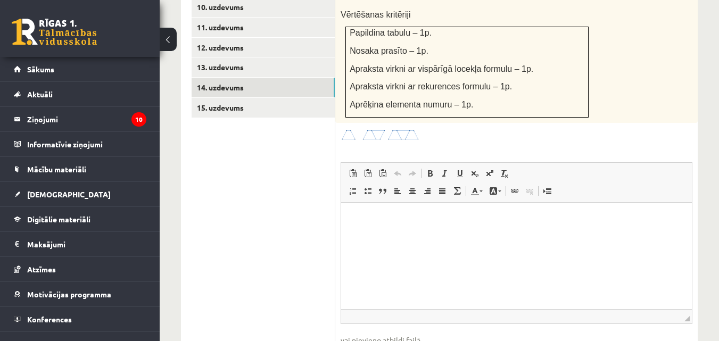
scroll to position [679, 0]
click at [264, 99] on link "15. uzdevums" at bounding box center [263, 109] width 143 height 20
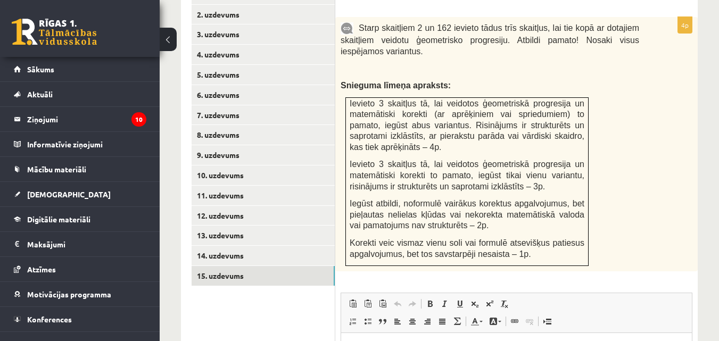
scroll to position [512, 0]
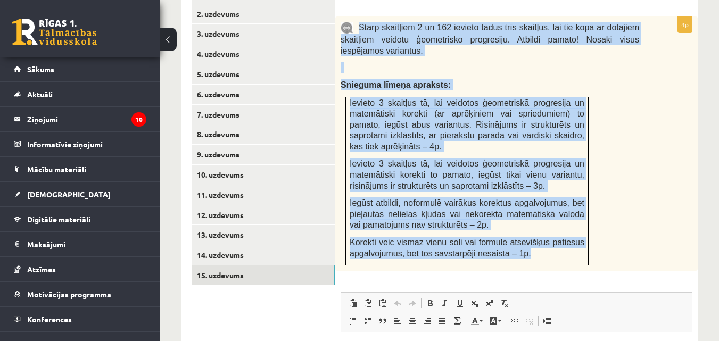
drag, startPoint x: 360, startPoint y: 15, endPoint x: 552, endPoint y: 247, distance: 300.3
click at [552, 247] on div "Starp skaitļiem 2 un 162 ievieto tādus trīs skaitļus, lai tie kopā ar dotajiem …" at bounding box center [516, 144] width 363 height 255
click at [668, 172] on div "Starp skaitļiem 2 un 162 ievieto tādus trīs skaitļus, lai tie kopā ar dotajiem …" at bounding box center [516, 144] width 363 height 255
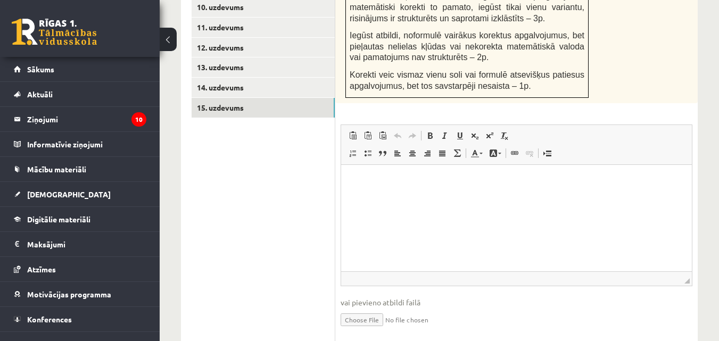
scroll to position [706, 0]
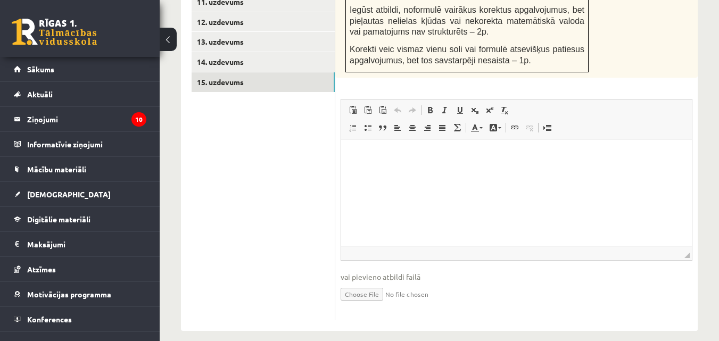
click at [363, 283] on input "file" at bounding box center [517, 294] width 352 height 22
type input "**********"
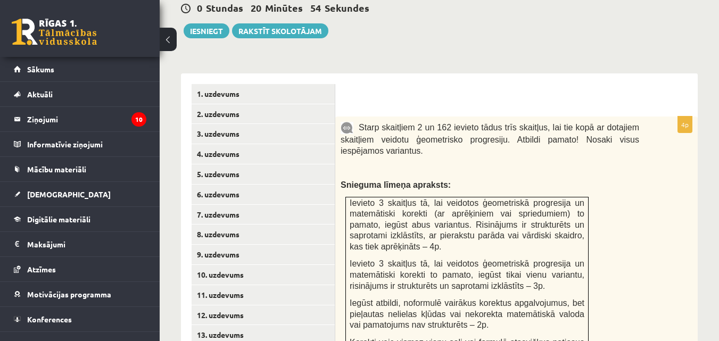
scroll to position [310, 0]
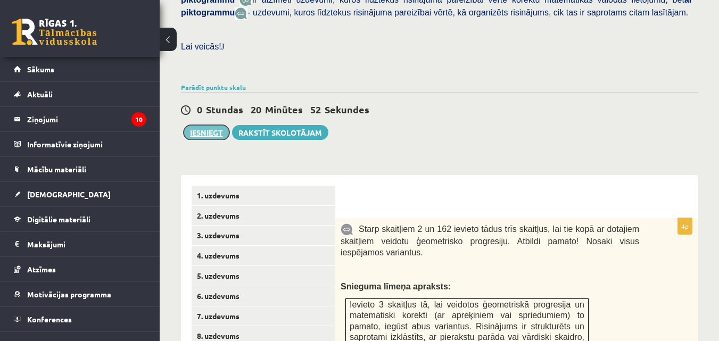
click at [205, 125] on button "Iesniegt" at bounding box center [207, 132] width 46 height 15
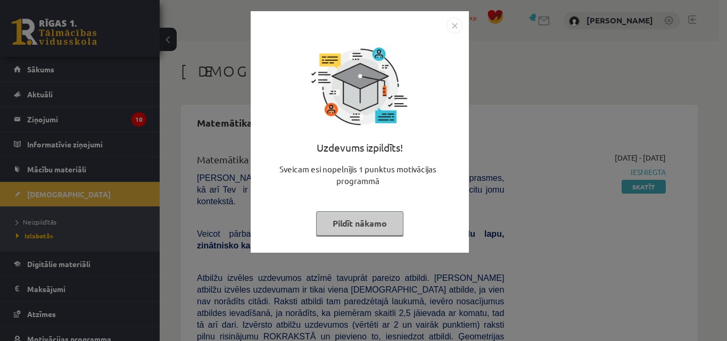
click at [364, 220] on button "Pildīt nākamo" at bounding box center [359, 223] width 87 height 24
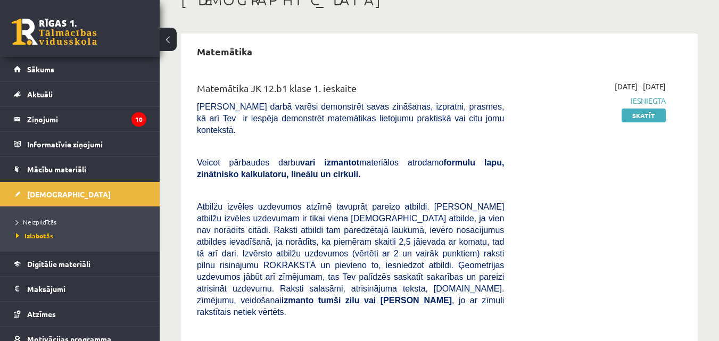
scroll to position [71, 0]
click at [50, 191] on span "[DEMOGRAPHIC_DATA]" at bounding box center [69, 195] width 84 height 10
